Goal: Task Accomplishment & Management: Manage account settings

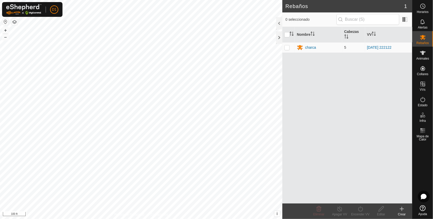
click at [395, 55] on div "Rebaños 1 0 seleccionado Nombre [PERSON_NAME] charca 5 [DATE] 222122 Eliminar A…" at bounding box center [206, 109] width 413 height 219
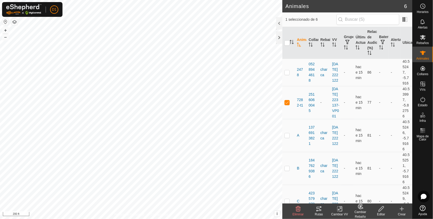
click at [320, 207] on icon at bounding box center [319, 209] width 5 height 4
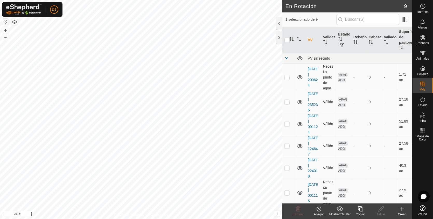
click at [361, 210] on icon at bounding box center [361, 209] width 6 height 6
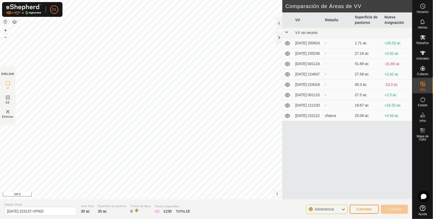
click at [289, 129] on div "DIBUJAR IZ EZ Eliminar Política de Privacidad Contáctenos + – ⇧ i This applicat…" at bounding box center [206, 100] width 413 height 200
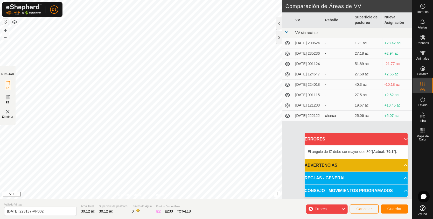
click at [94, 101] on div "El [PERSON_NAME] de IZ debe ser mayor que 80° (Actual: 79.1°) . + – ⇧ i This ap…" at bounding box center [141, 100] width 283 height 200
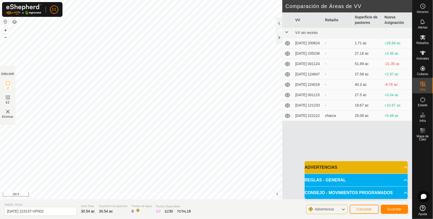
drag, startPoint x: 92, startPoint y: 101, endPoint x: 284, endPoint y: 173, distance: 204.4
click at [284, 173] on div "DIBUJAR IZ EZ Eliminar Política de Privacidad Contáctenos El [PERSON_NAME] de I…" at bounding box center [206, 100] width 413 height 200
click at [188, 219] on html "D1 Horarios Alertas Rebaños Animales Collares VVs Estado Infra Mapa de Calor Ay…" at bounding box center [216, 109] width 433 height 219
click at [194, 0] on html "D1 Horarios Alertas Rebaños Animales Collares VVs Estado Infra Mapa de Calor Ay…" at bounding box center [216, 109] width 433 height 219
click at [393, 209] on span "Guardar" at bounding box center [395, 209] width 14 height 4
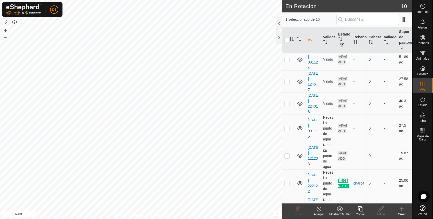
scroll to position [124, 0]
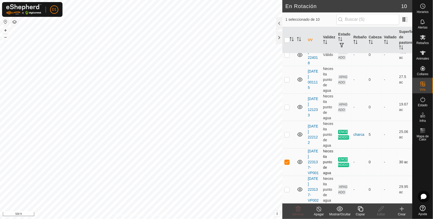
click at [287, 160] on p-checkbox at bounding box center [287, 162] width 5 height 4
checkbox input "false"
click at [287, 188] on p-checkbox at bounding box center [287, 190] width 5 height 4
click at [286, 188] on p-checkbox at bounding box center [287, 190] width 5 height 4
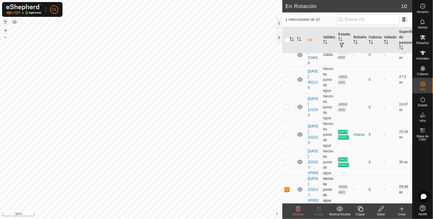
click at [286, 188] on p-checkbox at bounding box center [287, 190] width 5 height 4
checkbox input "true"
click at [382, 210] on icon at bounding box center [381, 209] width 5 height 5
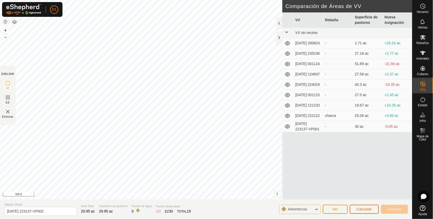
click at [367, 207] on span "Cancelar" at bounding box center [365, 209] width 16 height 4
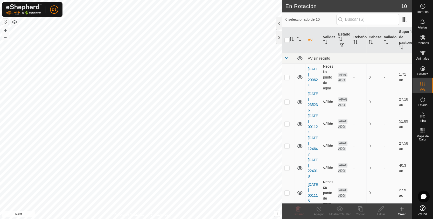
click at [287, 193] on p-checkbox at bounding box center [287, 193] width 5 height 4
click at [286, 192] on p-checkbox at bounding box center [287, 193] width 5 height 4
checkbox input "false"
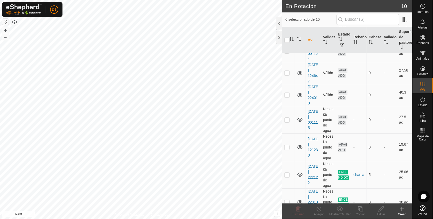
scroll to position [124, 0]
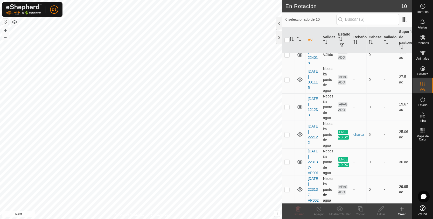
click at [287, 188] on p-checkbox at bounding box center [287, 190] width 5 height 4
checkbox input "true"
click at [360, 212] on icon at bounding box center [361, 209] width 6 height 6
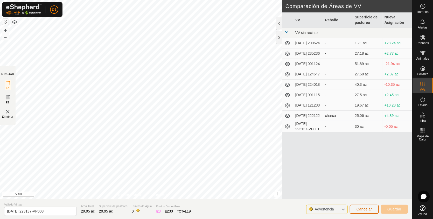
click at [361, 211] on span "Cancelar" at bounding box center [365, 209] width 16 height 4
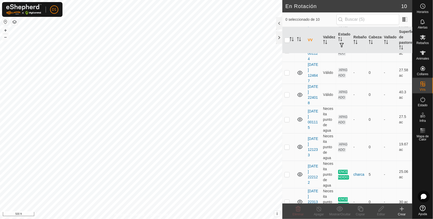
scroll to position [124, 0]
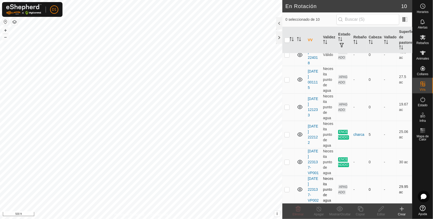
click at [287, 188] on p-checkbox at bounding box center [287, 190] width 5 height 4
checkbox input "true"
click at [380, 211] on icon at bounding box center [381, 209] width 6 height 6
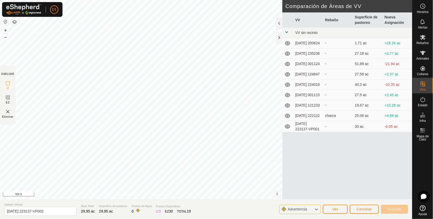
click at [287, 118] on icon at bounding box center [287, 116] width 5 height 4
click at [287, 119] on icon at bounding box center [288, 116] width 6 height 6
click at [362, 209] on span "Cancelar" at bounding box center [365, 209] width 16 height 4
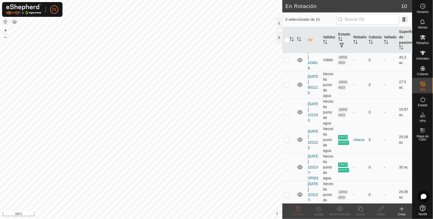
scroll to position [124, 0]
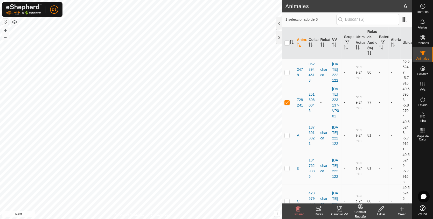
click at [338, 209] on icon at bounding box center [340, 209] width 6 height 6
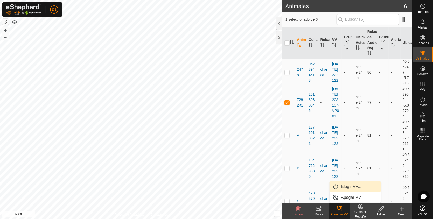
click at [354, 187] on link "Elegir VV..." at bounding box center [355, 187] width 51 height 10
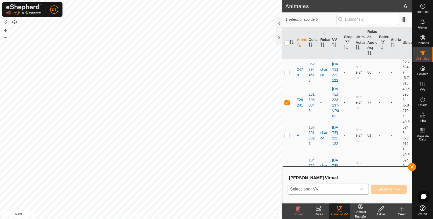
click at [364, 189] on icon "dropdown trigger" at bounding box center [362, 190] width 4 height 2
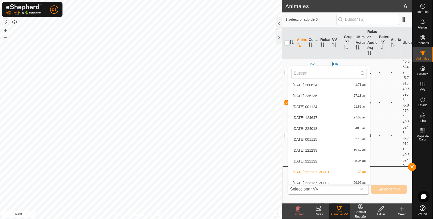
scroll to position [16, 0]
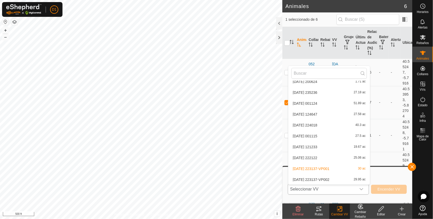
click at [348, 180] on li "[DATE] 223137-VP002 29.95 ac" at bounding box center [330, 180] width 82 height 10
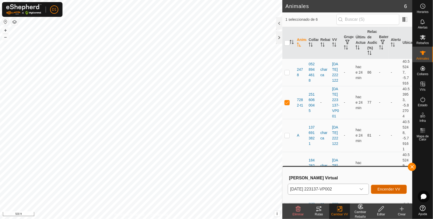
click at [385, 189] on span "Encender VV" at bounding box center [389, 189] width 23 height 4
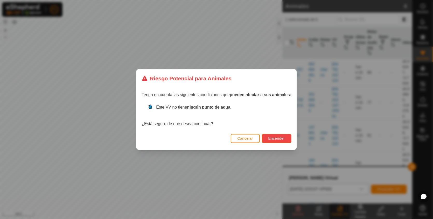
click at [278, 139] on span "Encender" at bounding box center [277, 139] width 17 height 4
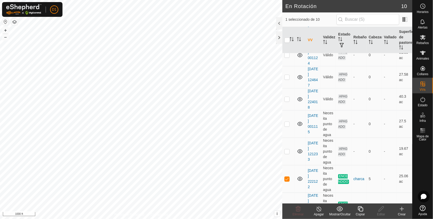
scroll to position [124, 0]
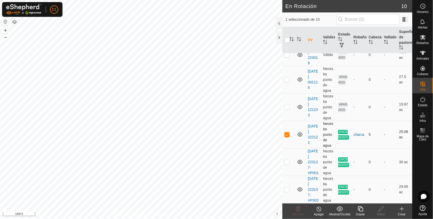
click at [288, 133] on p-checkbox at bounding box center [287, 135] width 5 height 4
checkbox input "false"
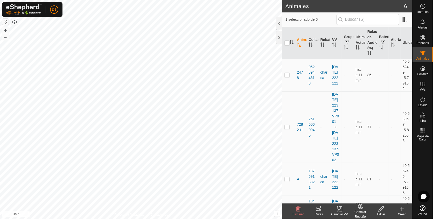
click at [318, 212] on icon at bounding box center [319, 209] width 6 height 6
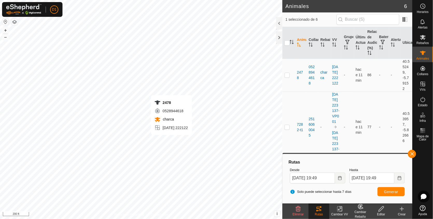
checkbox input "true"
checkbox input "false"
click at [392, 191] on span "Generar" at bounding box center [391, 192] width 14 height 4
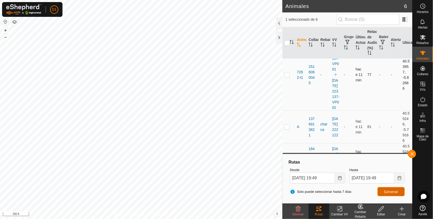
scroll to position [124, 0]
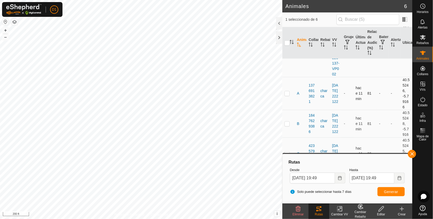
click at [289, 91] on p-checkbox at bounding box center [287, 93] width 5 height 4
click at [393, 189] on button "Generar" at bounding box center [391, 191] width 27 height 9
click at [287, 91] on p-checkbox at bounding box center [287, 93] width 5 height 4
checkbox input "false"
click at [287, 122] on p-checkbox at bounding box center [287, 124] width 5 height 4
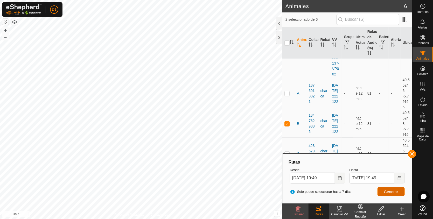
click at [393, 193] on span "Generar" at bounding box center [391, 192] width 14 height 4
click at [289, 125] on td at bounding box center [289, 124] width 12 height 28
checkbox input "false"
click at [413, 154] on button "button" at bounding box center [412, 154] width 8 height 8
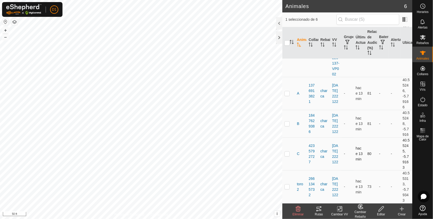
click at [287, 154] on p-checkbox at bounding box center [287, 154] width 5 height 4
click at [321, 209] on icon at bounding box center [319, 209] width 6 height 6
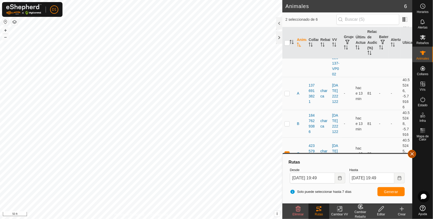
click at [413, 155] on button "button" at bounding box center [412, 154] width 8 height 8
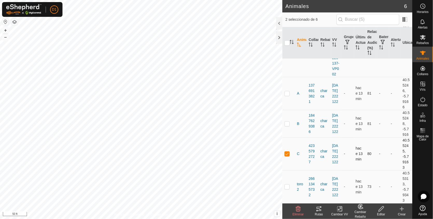
click at [287, 151] on td at bounding box center [289, 154] width 12 height 33
checkbox input "false"
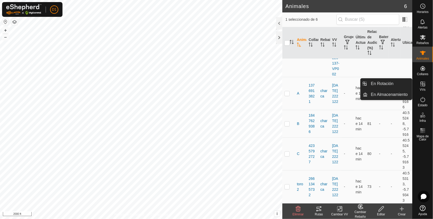
click at [421, 88] on span "VVs" at bounding box center [423, 89] width 6 height 3
click at [423, 90] on span "VVs" at bounding box center [423, 89] width 6 height 3
click at [383, 82] on link "En Rotación" at bounding box center [390, 84] width 44 height 10
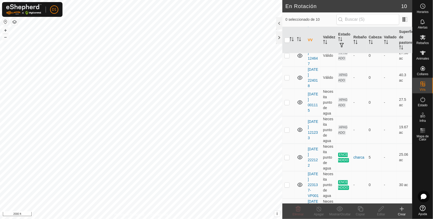
scroll to position [124, 0]
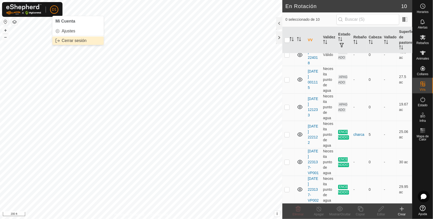
click at [71, 41] on link "Cerrar sesión" at bounding box center [77, 41] width 51 height 8
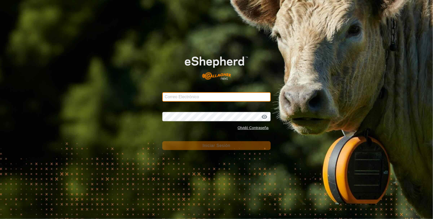
type input "[EMAIL_ADDRESS][DOMAIN_NAME]"
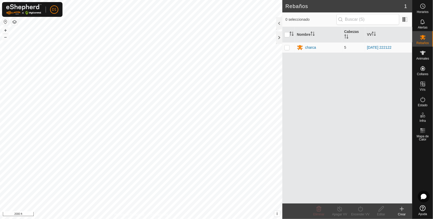
click at [292, 73] on div "Rebaños 1 0 seleccionado Nombre [PERSON_NAME] charca 5 [DATE] 222122 Eliminar A…" at bounding box center [206, 109] width 413 height 219
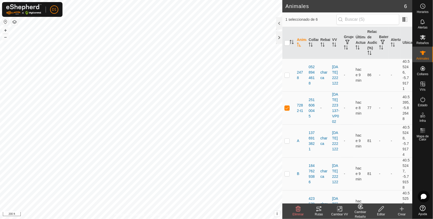
click at [318, 210] on icon at bounding box center [319, 209] width 6 height 6
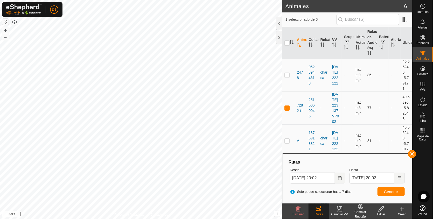
click at [287, 113] on td at bounding box center [289, 108] width 12 height 33
checkbox input "false"
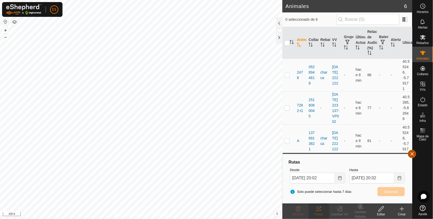
click at [412, 153] on button "button" at bounding box center [412, 154] width 8 height 8
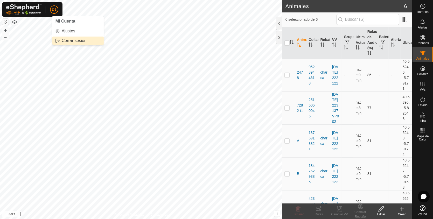
click at [77, 42] on link "Cerrar sesión" at bounding box center [77, 41] width 51 height 8
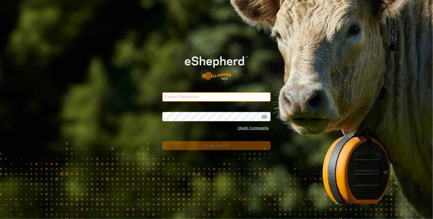
type input "[EMAIL_ADDRESS][DOMAIN_NAME]"
